Goal: Navigation & Orientation: Understand site structure

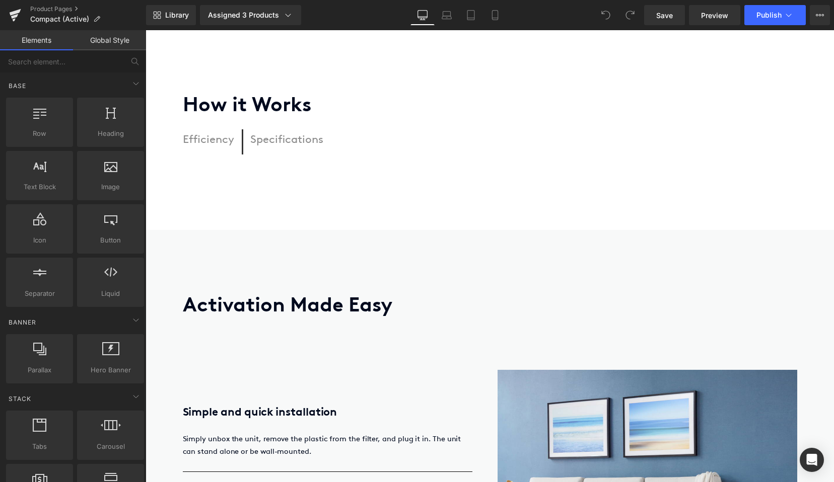
scroll to position [1521, 0]
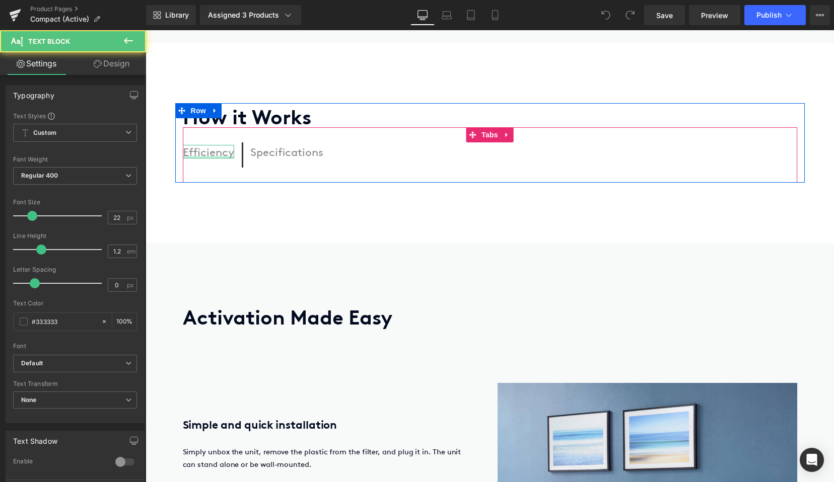
click at [214, 156] on div at bounding box center [208, 157] width 51 height 3
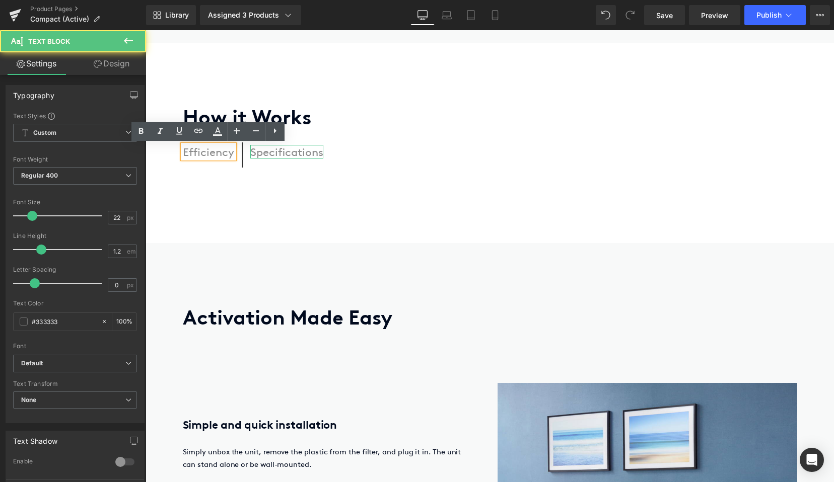
click at [280, 150] on div "Specifications" at bounding box center [286, 151] width 73 height 13
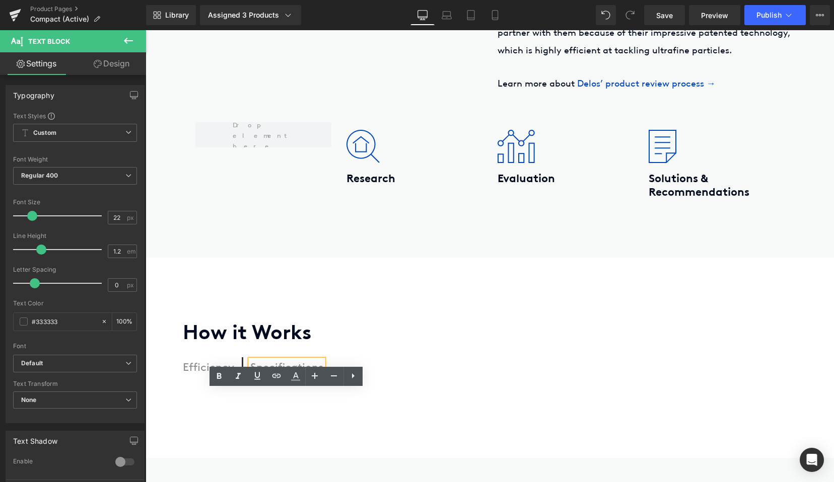
scroll to position [1348, 0]
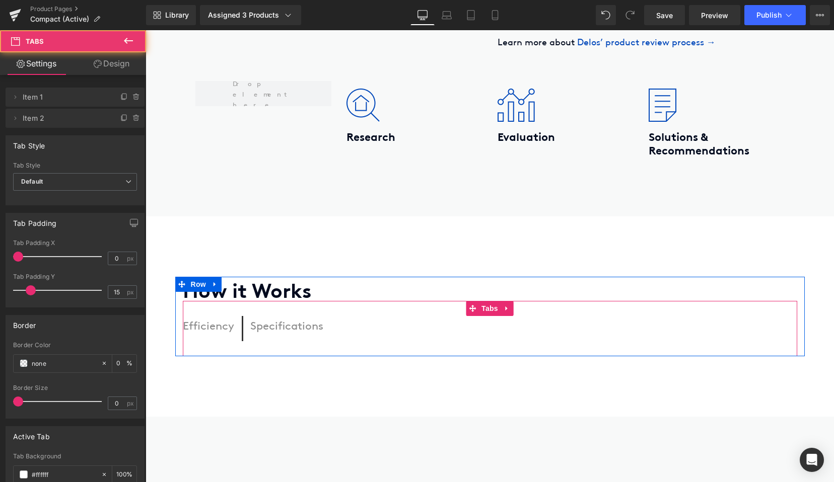
click at [219, 338] on span "Efficiency Text Block" at bounding box center [213, 328] width 60 height 25
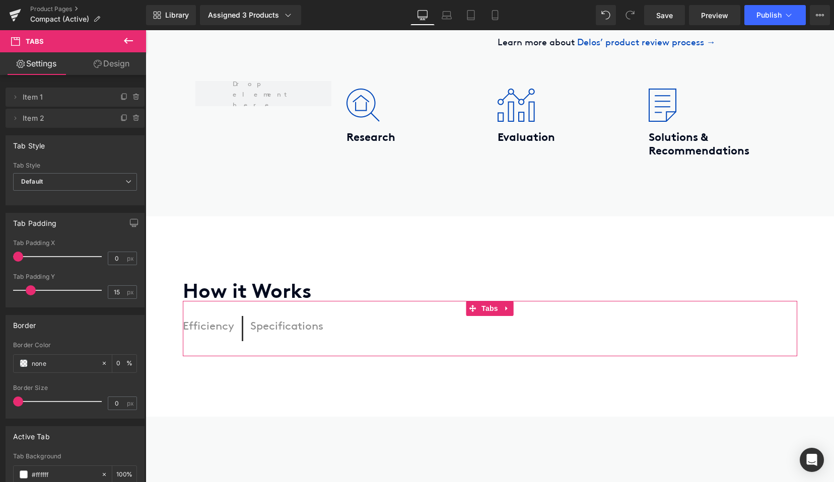
click at [116, 70] on link "Design" at bounding box center [111, 63] width 73 height 23
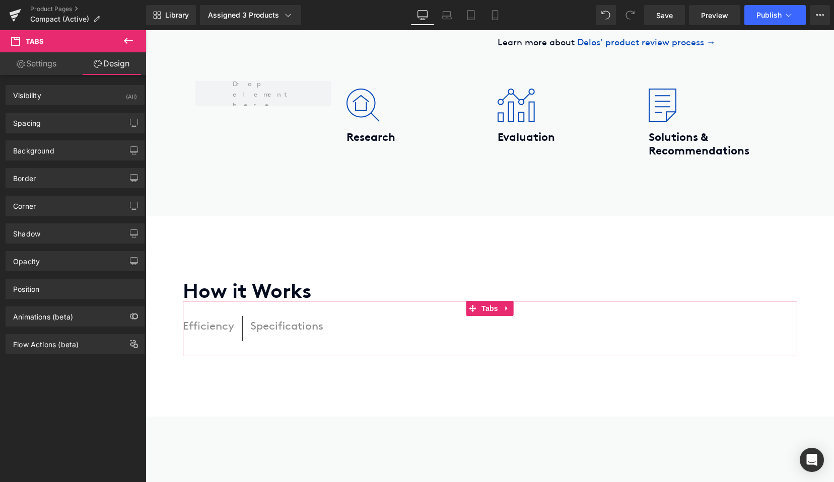
click at [55, 71] on link "Settings" at bounding box center [36, 63] width 73 height 23
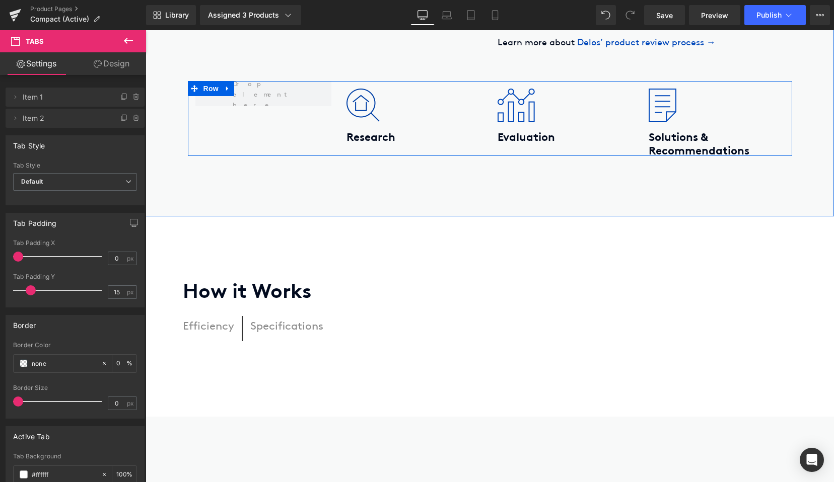
click at [368, 121] on div "Image" at bounding box center [414, 105] width 136 height 33
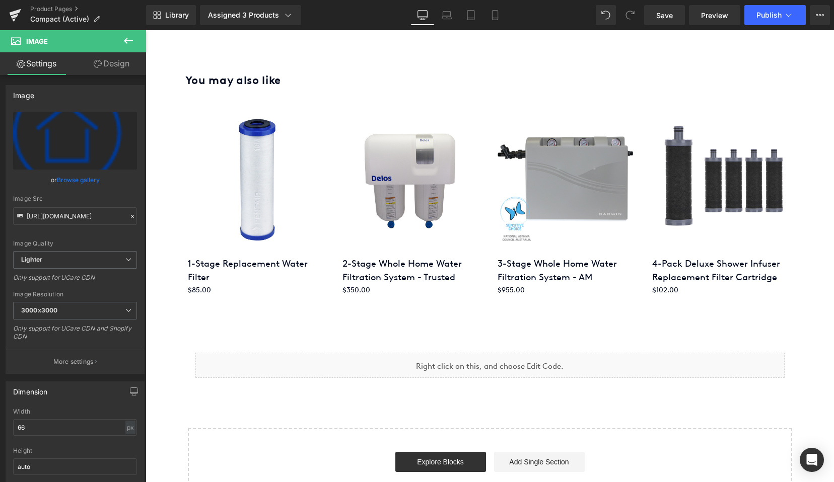
scroll to position [3782, 0]
